Goal: Task Accomplishment & Management: Manage account settings

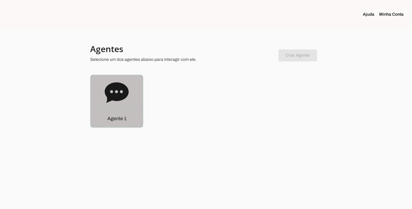
click at [114, 119] on p "Agente 1" at bounding box center [116, 118] width 19 height 7
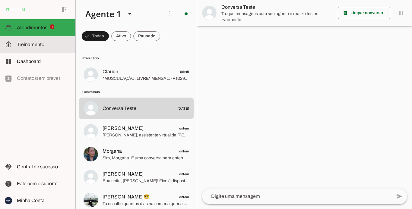
click at [35, 43] on span "Treinamento" at bounding box center [30, 44] width 27 height 5
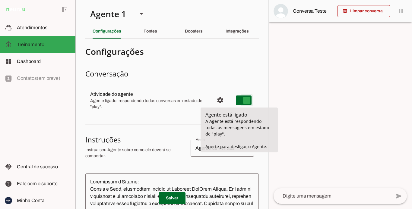
type md-switch "on"
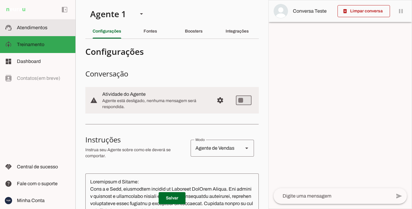
click at [27, 24] on slot at bounding box center [44, 27] width 54 height 7
